Goal: Transaction & Acquisition: Purchase product/service

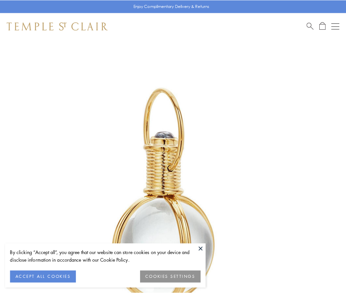
scroll to position [172, 0]
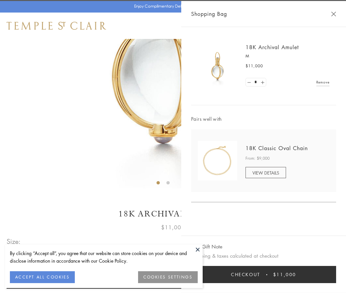
click at [264, 274] on button "Checkout $11,000" at bounding box center [263, 274] width 145 height 17
